Goal: Transaction & Acquisition: Purchase product/service

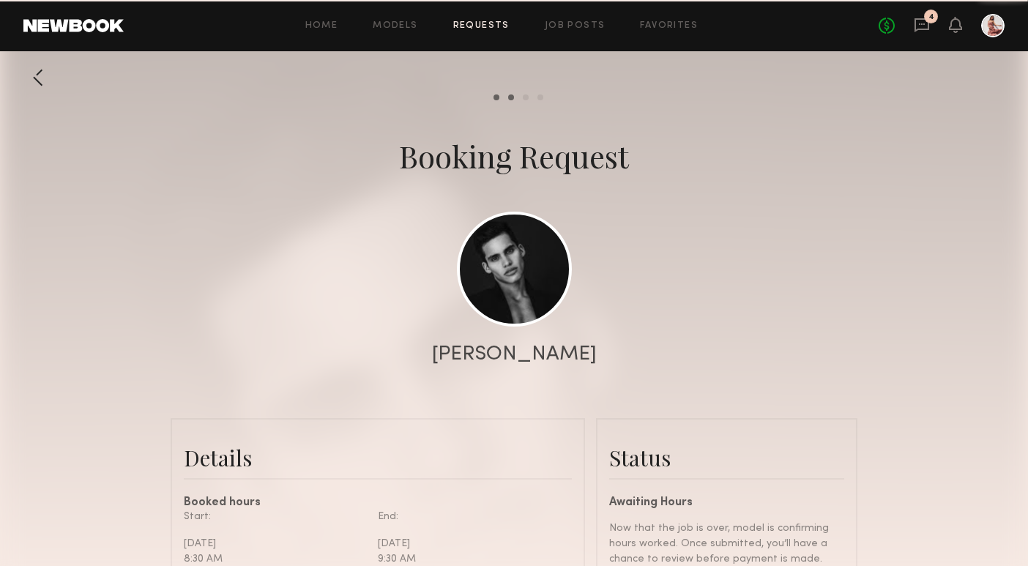
scroll to position [1635, 0]
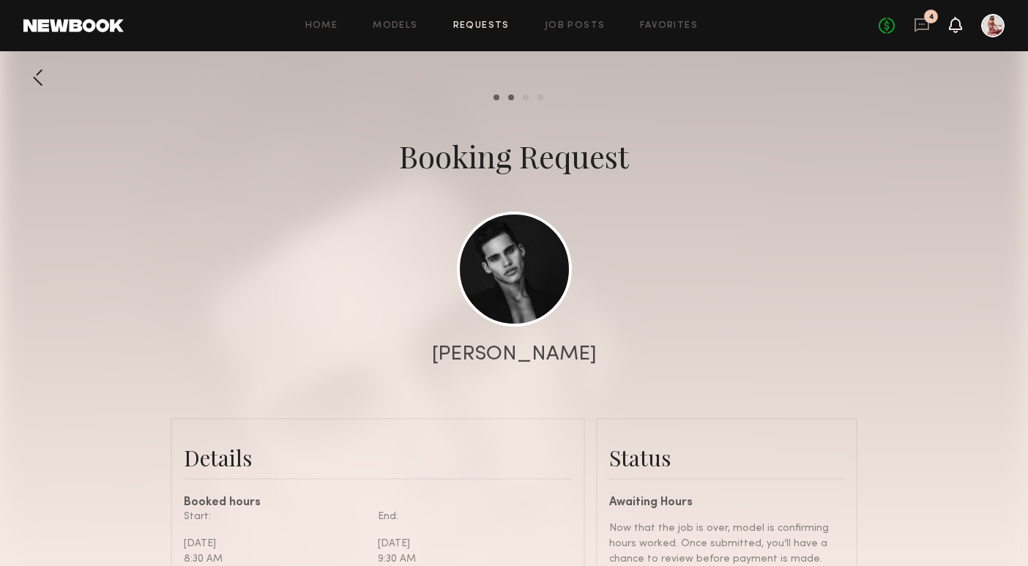
click at [958, 25] on icon at bounding box center [956, 24] width 12 height 10
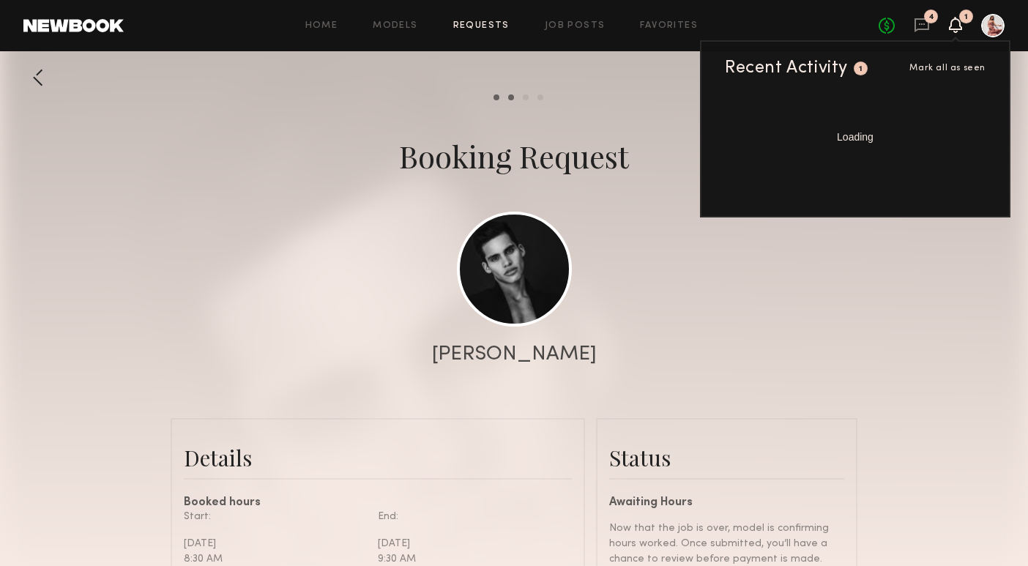
scroll to position [7276, 0]
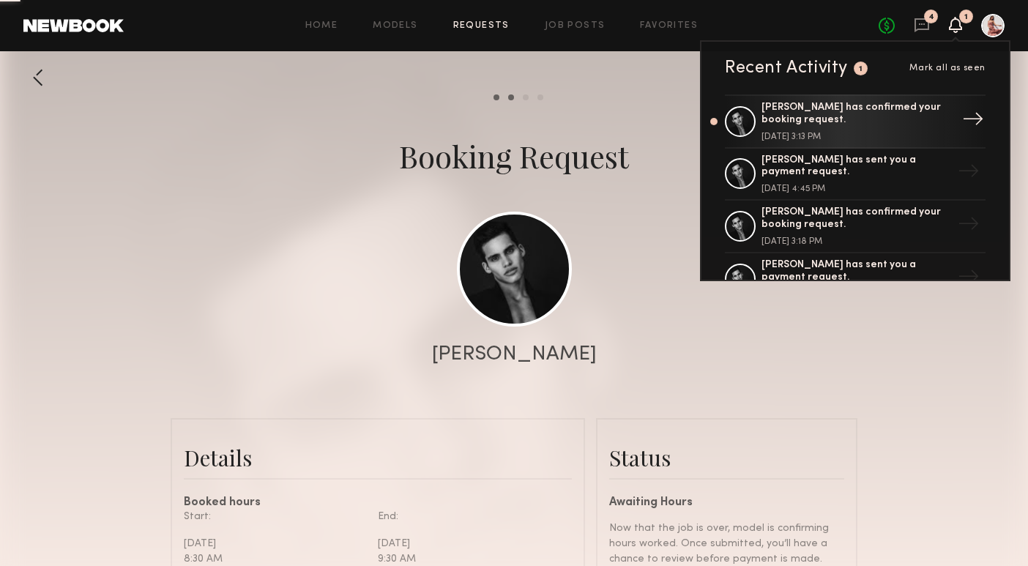
click at [917, 123] on div "[PERSON_NAME] has confirmed your booking request." at bounding box center [856, 114] width 190 height 25
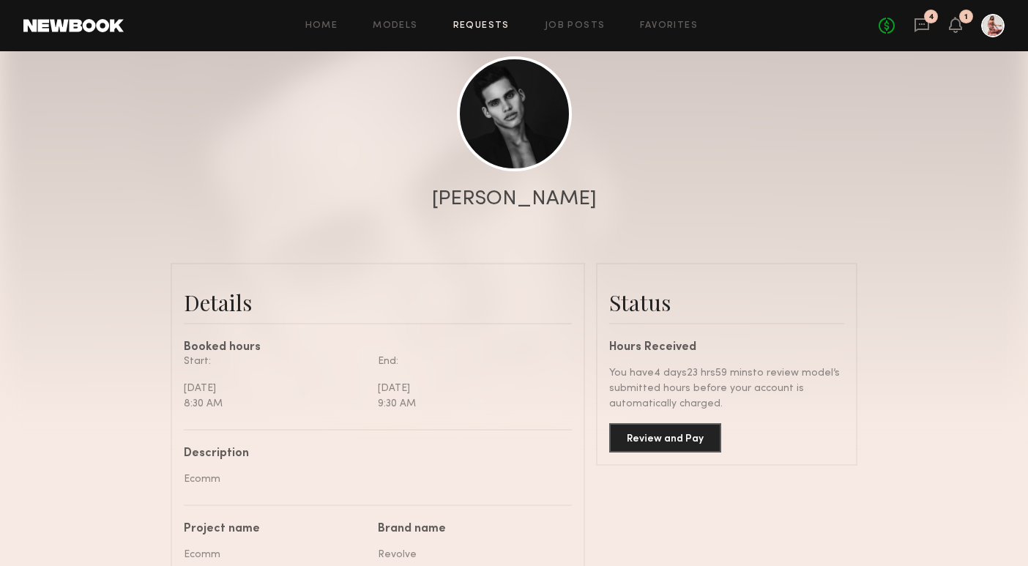
scroll to position [171, 0]
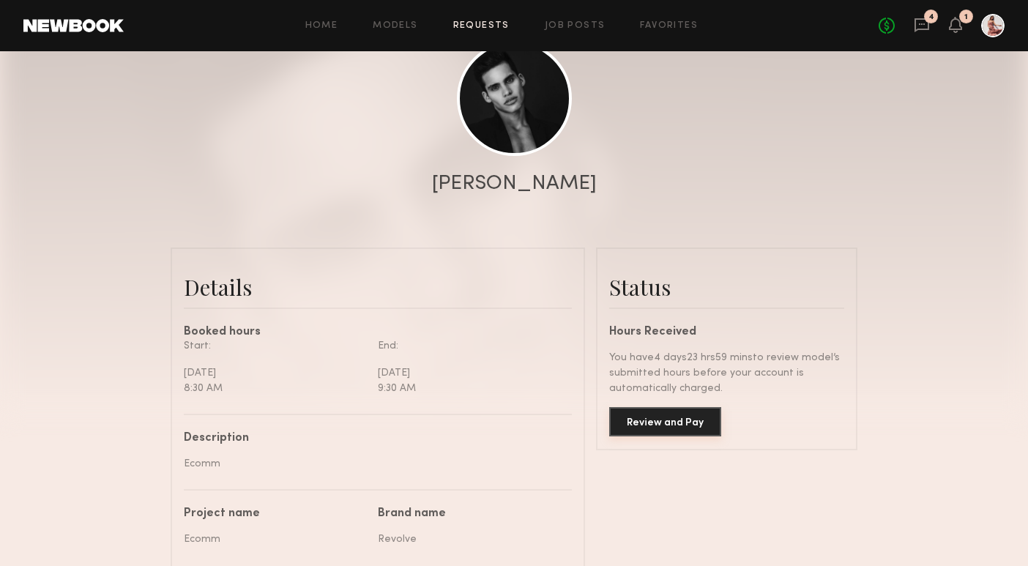
click at [659, 432] on button "Review and Pay" at bounding box center [665, 421] width 112 height 29
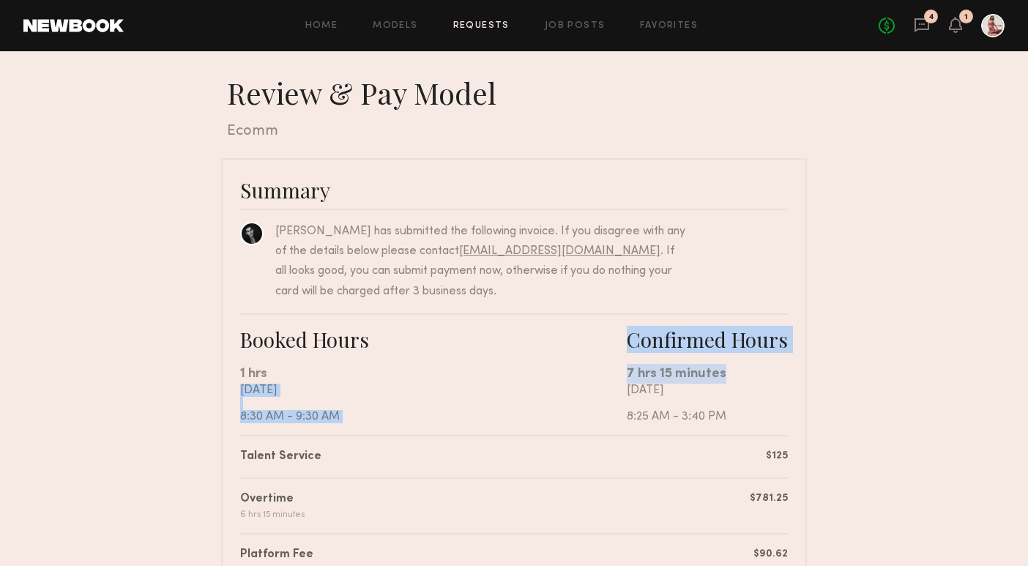
drag, startPoint x: 625, startPoint y: 372, endPoint x: 731, endPoint y: 375, distance: 105.5
click at [731, 375] on div "Booked Hours 1 hrs [DATE] 8:30 AM - 9:30 AM Confirmed Hours 7 hrs 15 minutes [D…" at bounding box center [514, 374] width 548 height 122
click at [729, 374] on div "7 hrs 15 minutes" at bounding box center [707, 374] width 161 height 20
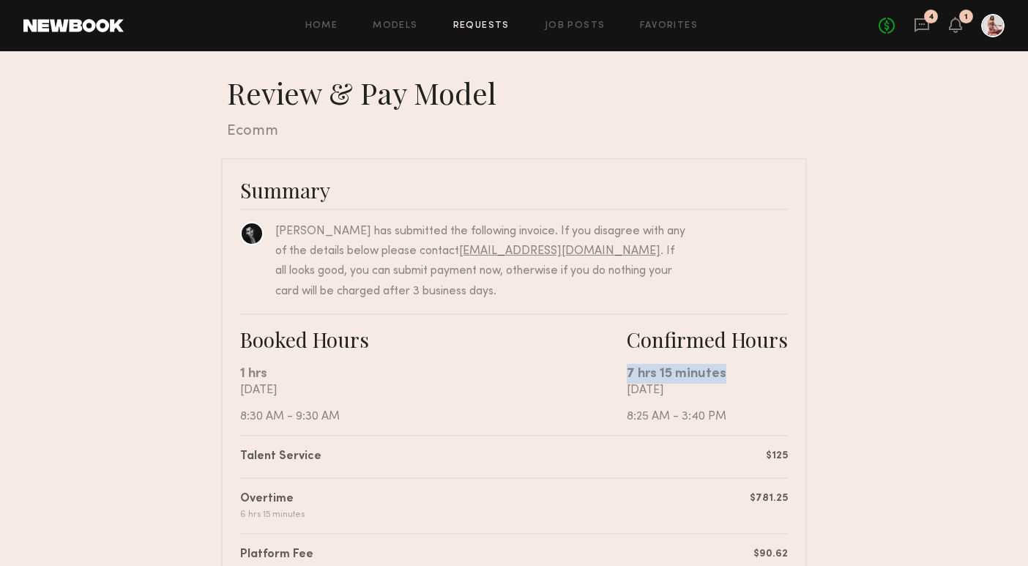
drag, startPoint x: 723, startPoint y: 373, endPoint x: 628, endPoint y: 373, distance: 94.5
click at [628, 373] on div "7 hrs 15 minutes" at bounding box center [707, 374] width 161 height 20
copy div "7 hrs 15 minutes"
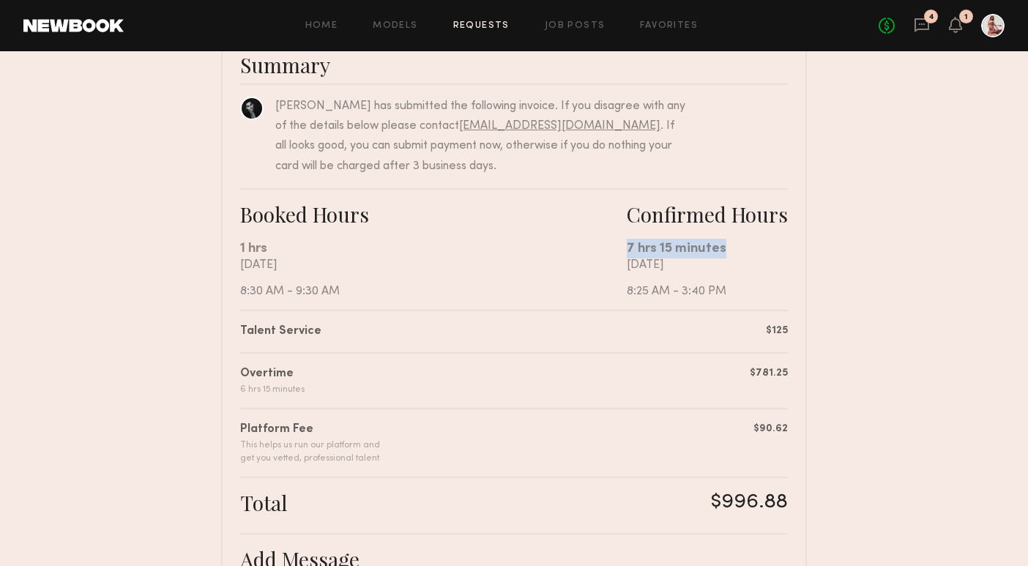
scroll to position [126, 0]
drag, startPoint x: 712, startPoint y: 499, endPoint x: 781, endPoint y: 498, distance: 68.8
click at [783, 499] on div "$996.88" at bounding box center [749, 502] width 77 height 26
copy div "$996.88"
click at [789, 406] on div "Summary [PERSON_NAME] has submitted the following invoice. If you disagree with…" at bounding box center [514, 437] width 586 height 810
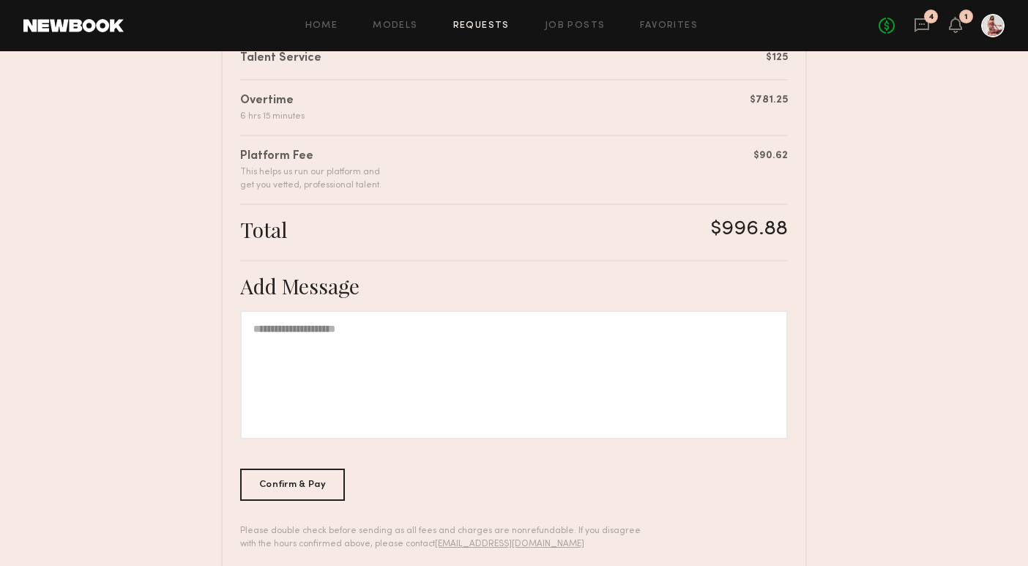
scroll to position [414, 0]
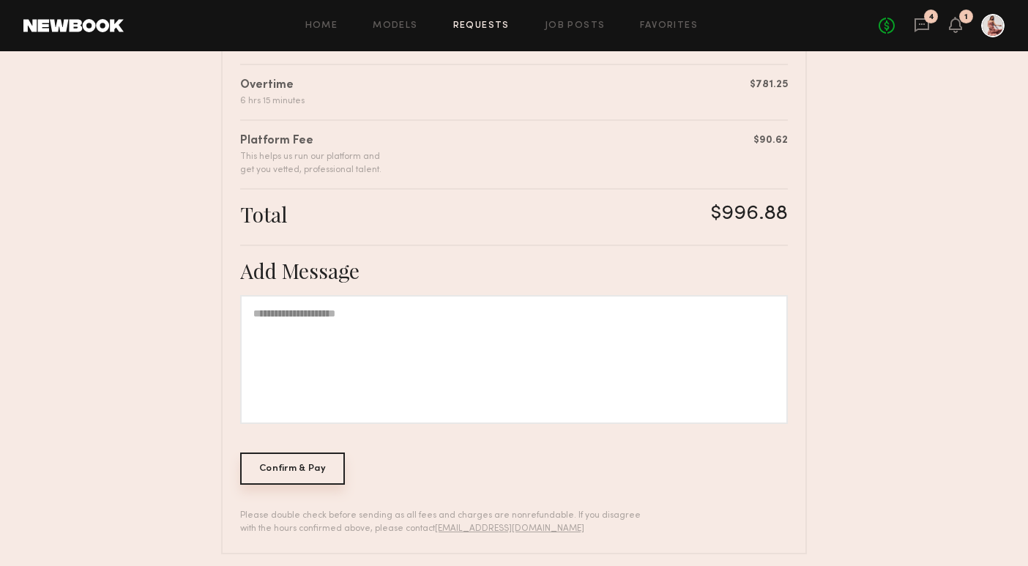
click at [325, 464] on div "Confirm & Pay" at bounding box center [292, 468] width 105 height 32
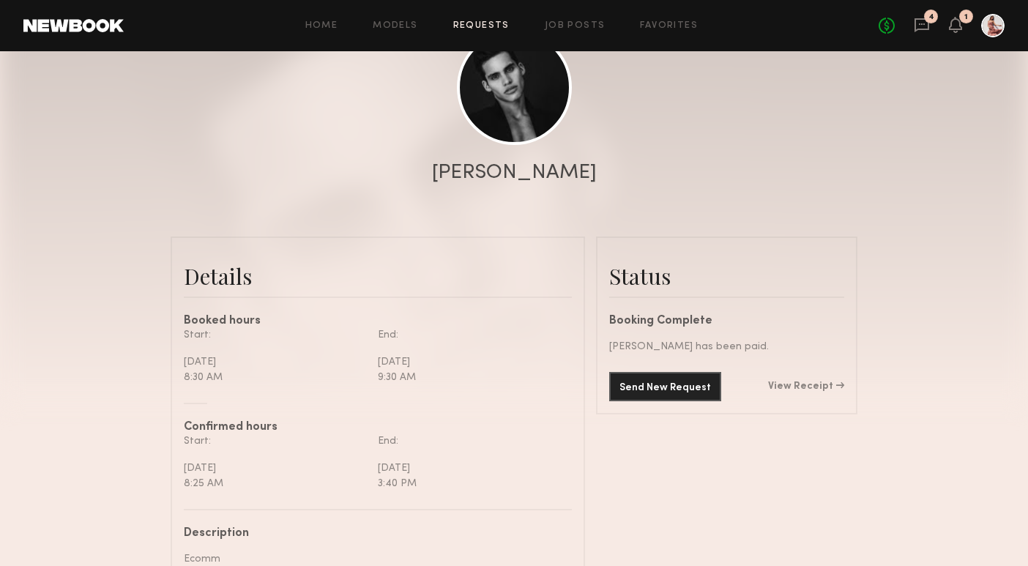
scroll to position [201, 0]
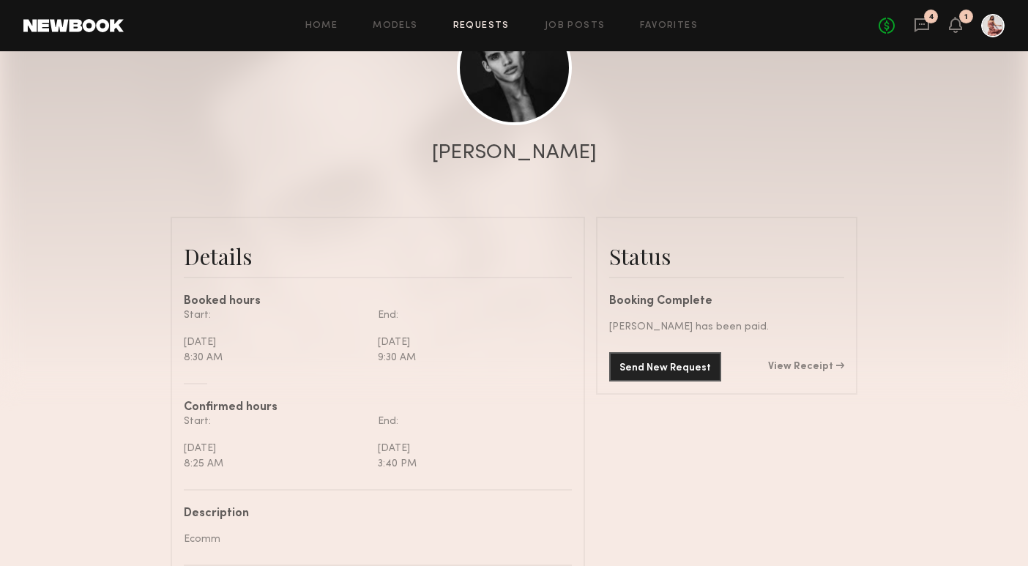
click at [800, 359] on div "Send New Request View Receipt" at bounding box center [726, 366] width 235 height 29
click at [802, 365] on link "View Receipt" at bounding box center [806, 367] width 76 height 10
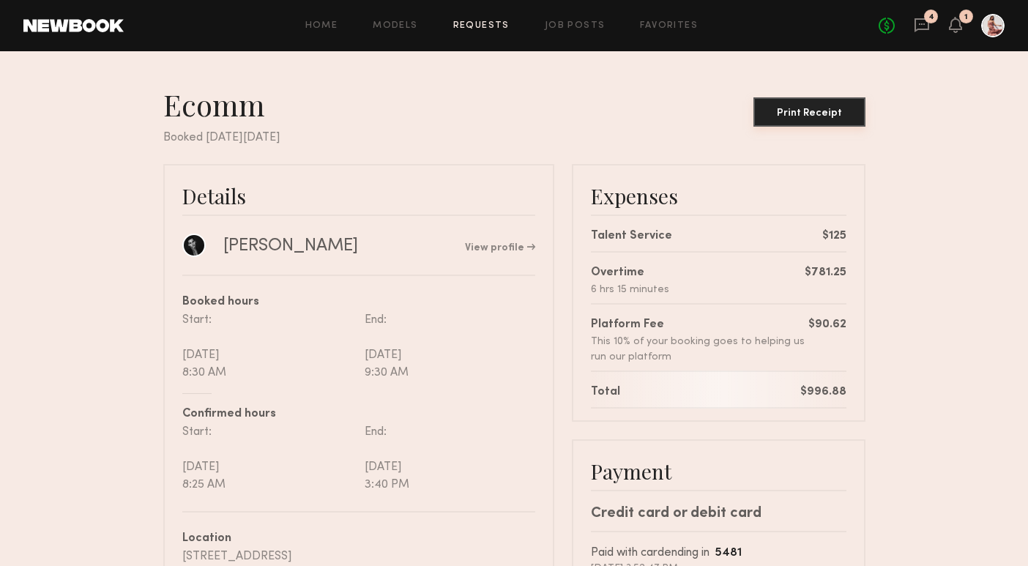
click at [845, 109] on div "Print Receipt" at bounding box center [809, 113] width 100 height 10
